Goal: Navigation & Orientation: Find specific page/section

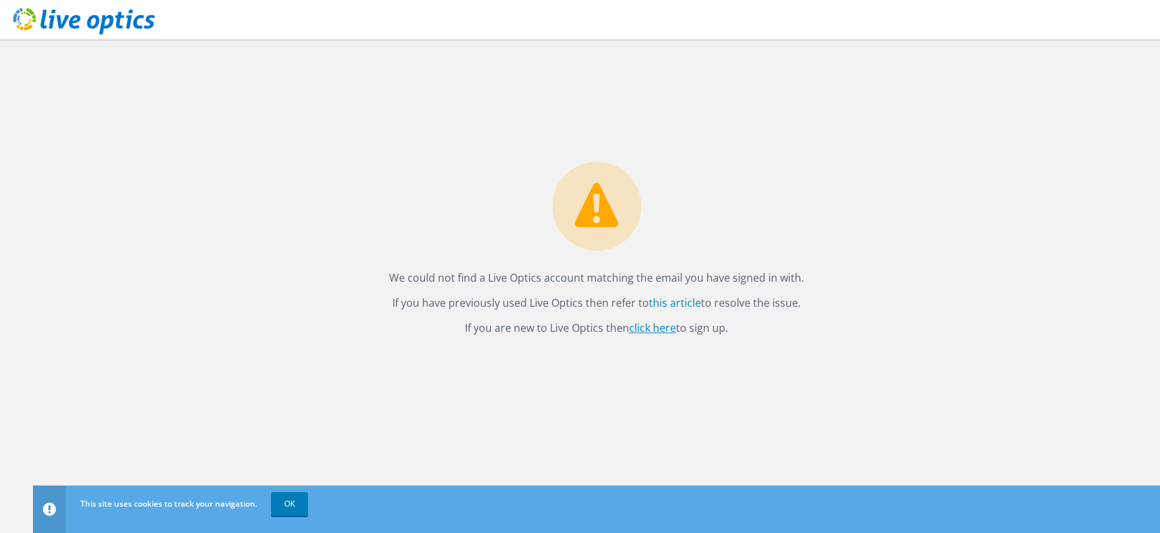
click at [643, 324] on link "click here" at bounding box center [652, 328] width 47 height 15
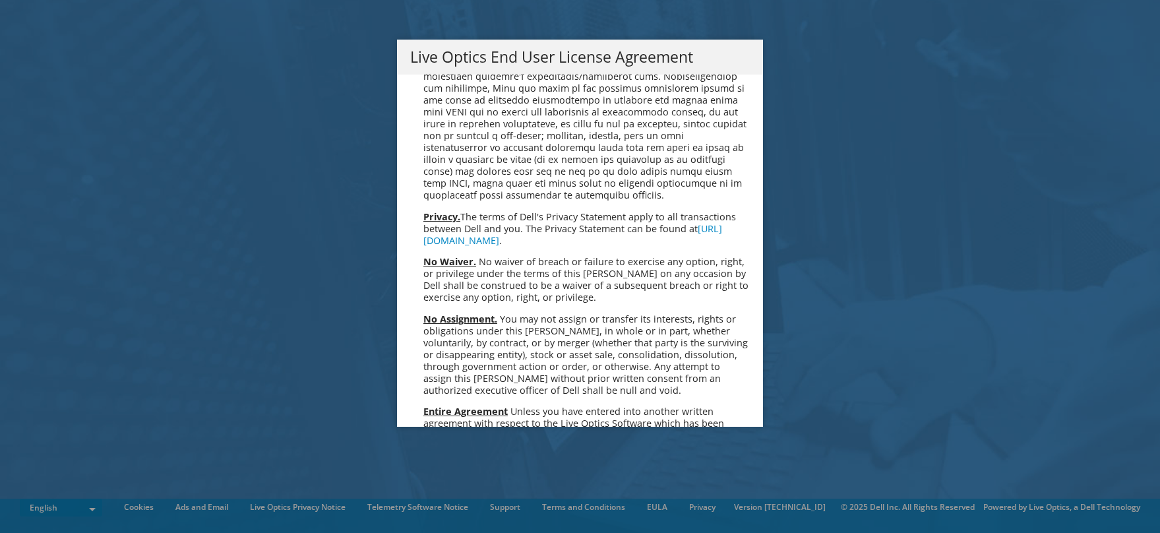
scroll to position [4833, 0]
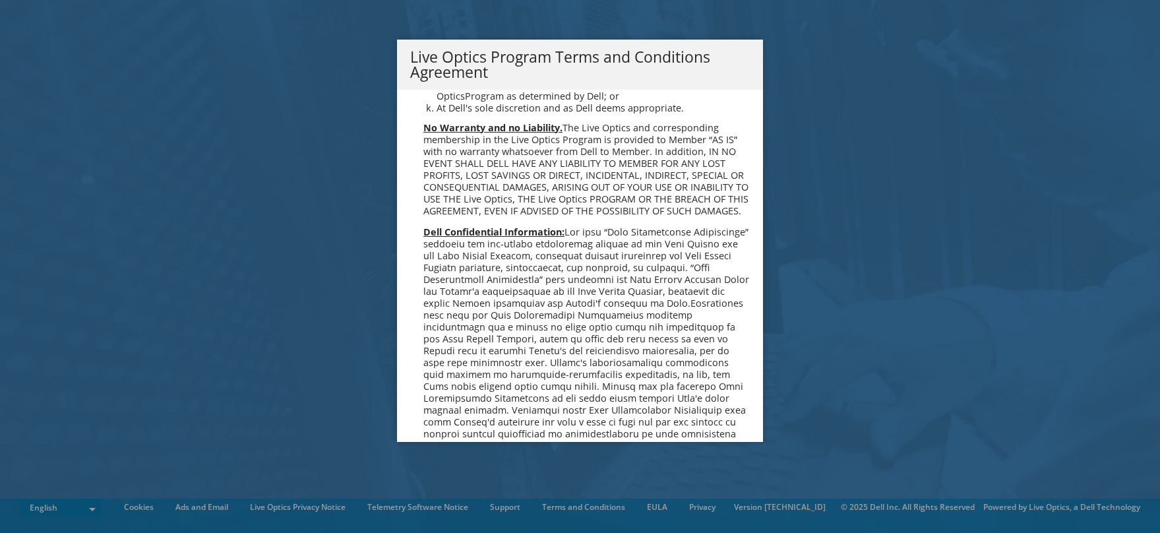
scroll to position [909, 0]
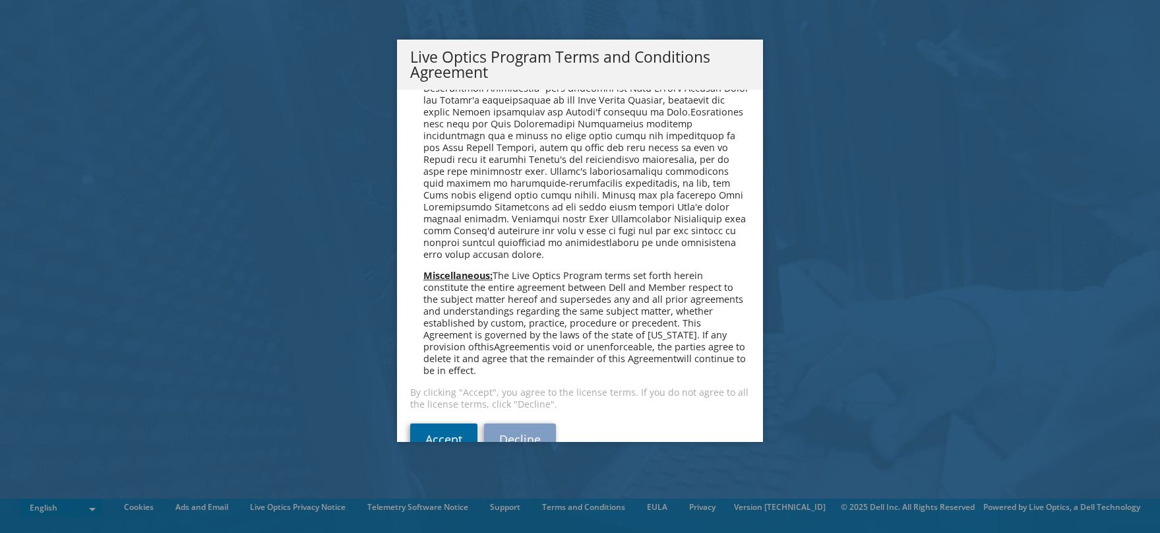
click at [454, 423] on link "Accept" at bounding box center [443, 439] width 67 height 32
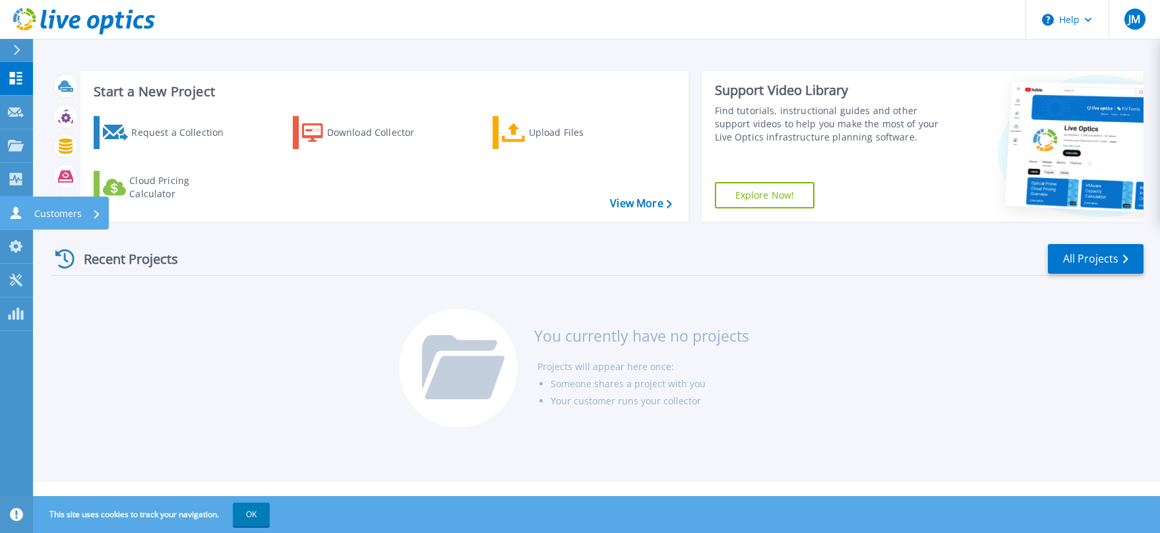
click at [23, 213] on icon at bounding box center [16, 212] width 16 height 13
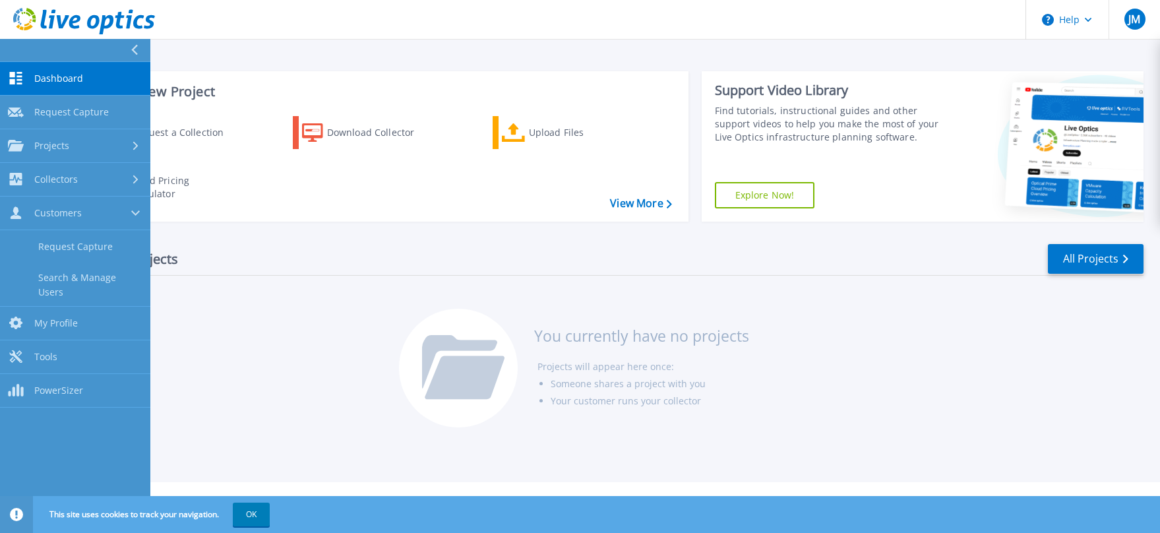
click at [67, 79] on span "Dashboard" at bounding box center [58, 79] width 49 height 12
